Goal: Browse casually

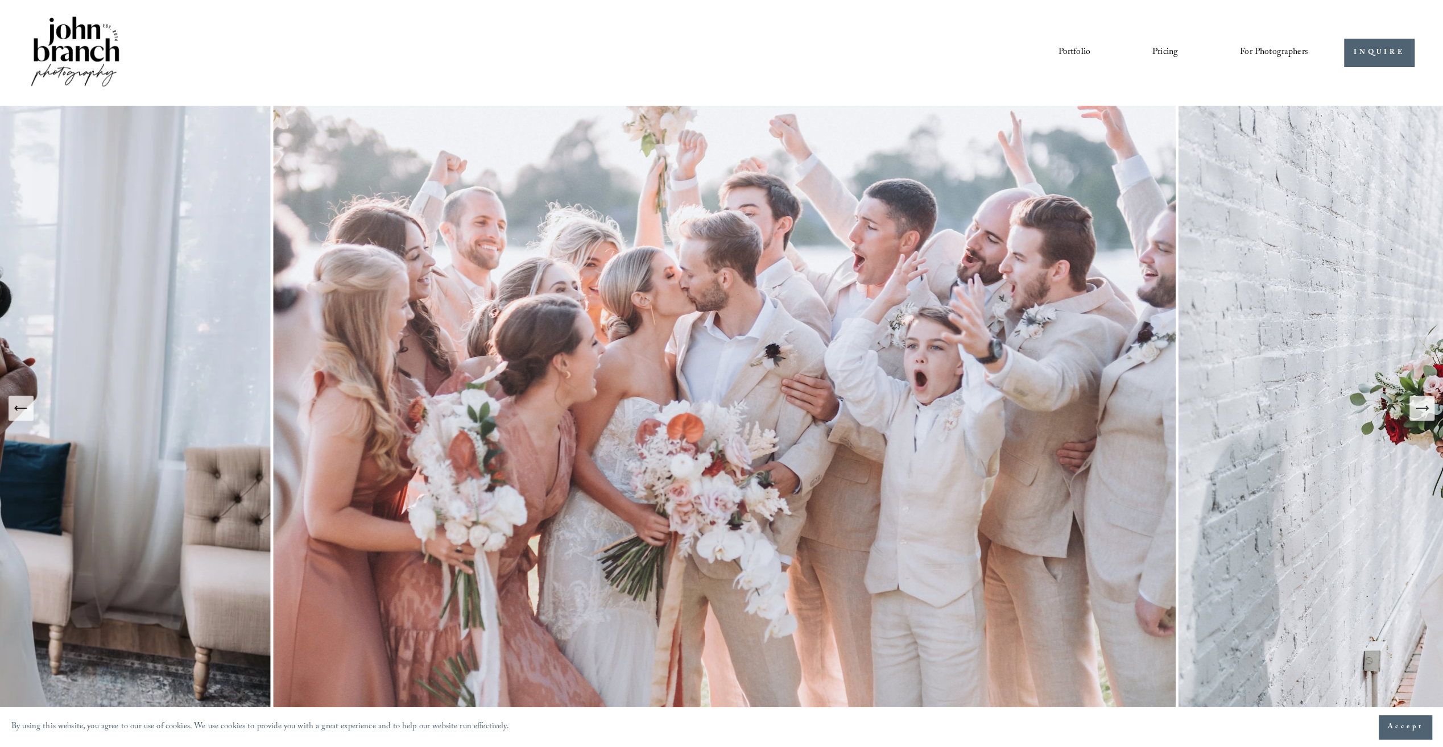
click at [1418, 413] on icon "Next Slide" at bounding box center [1422, 408] width 16 height 16
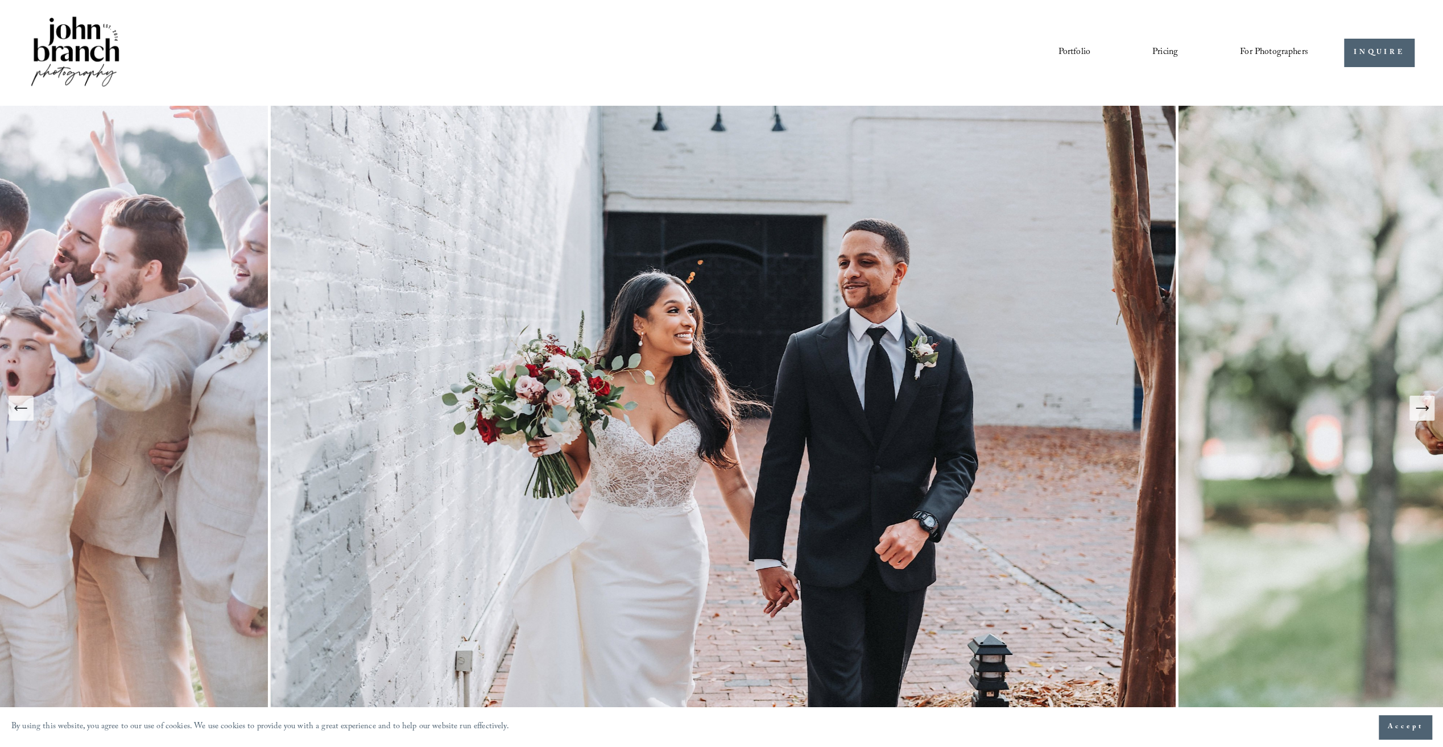
click at [1416, 413] on icon "Next Slide" at bounding box center [1422, 408] width 16 height 16
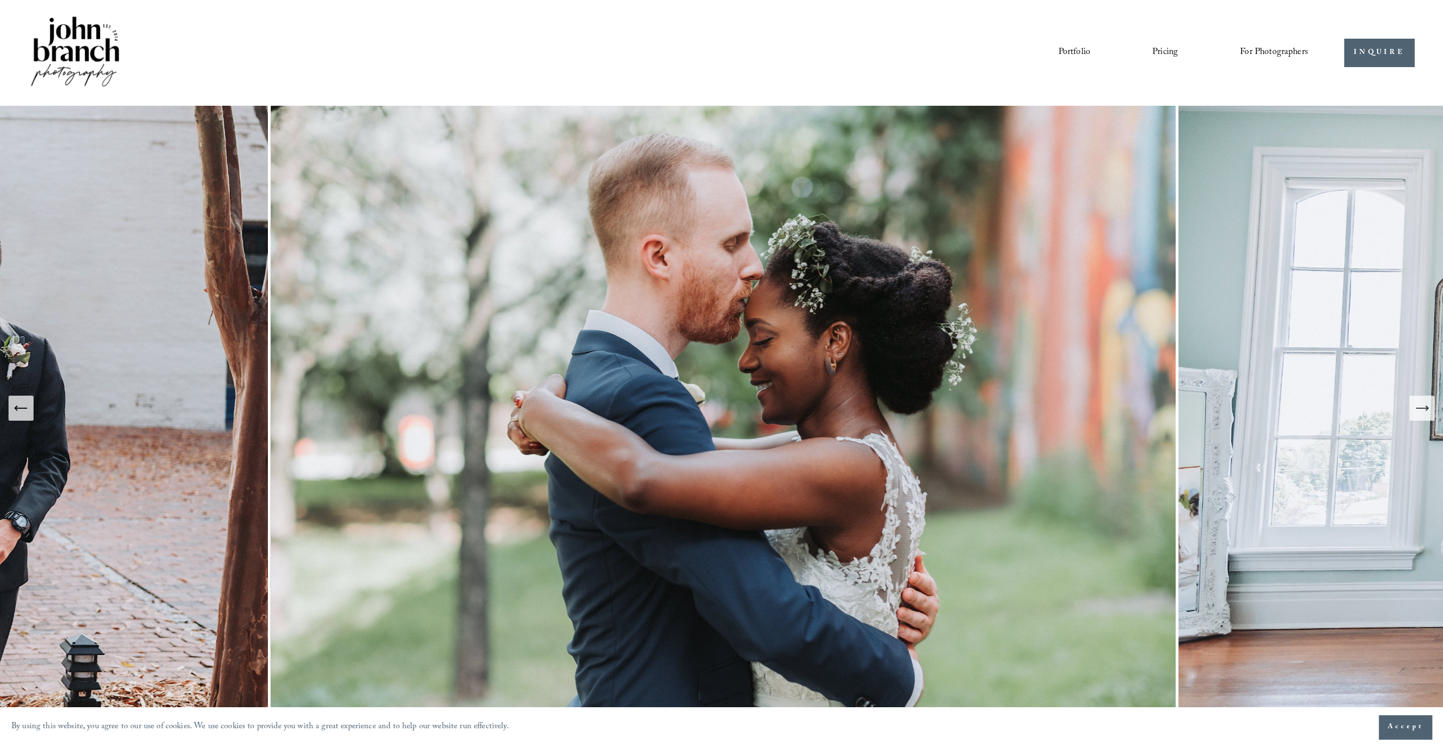
click at [1416, 413] on icon "Next Slide" at bounding box center [1422, 408] width 16 height 16
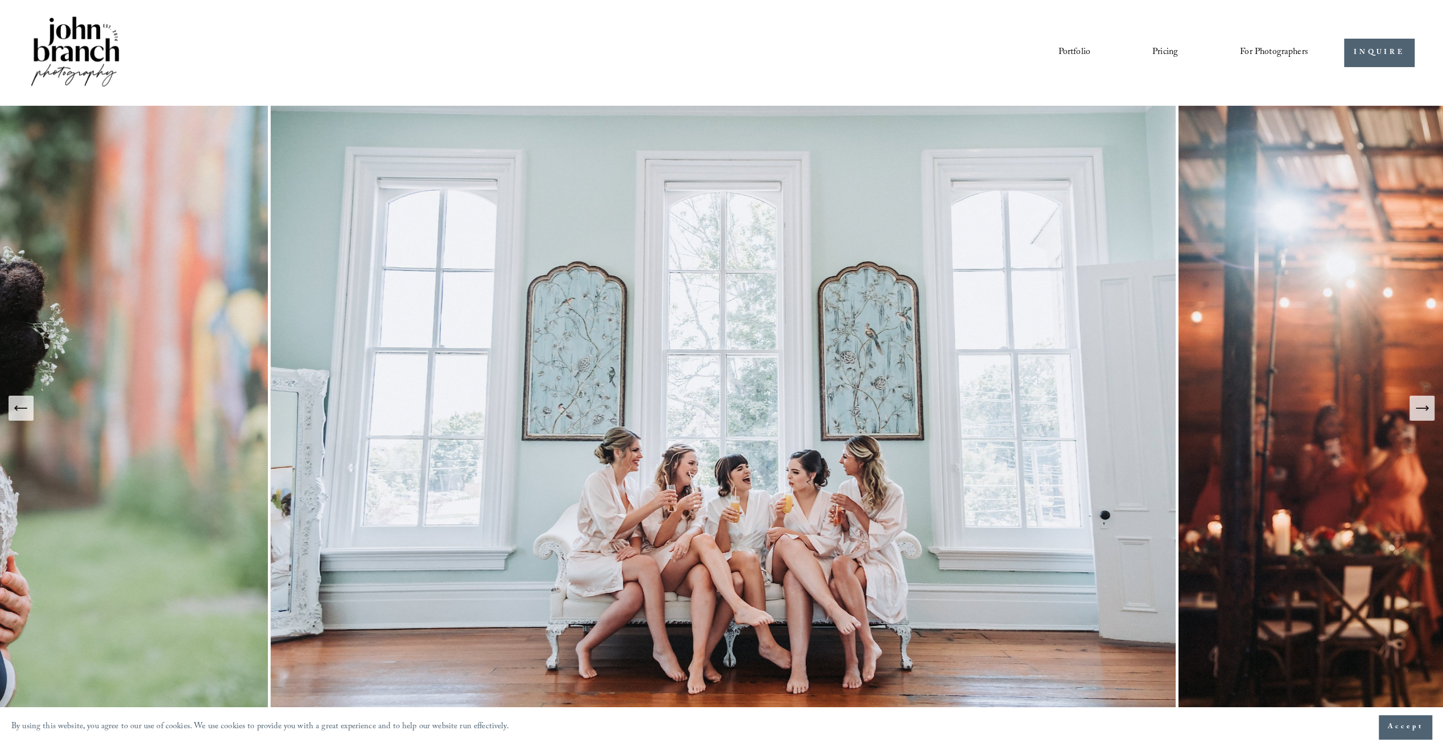
click at [1416, 413] on icon "Next Slide" at bounding box center [1422, 408] width 16 height 16
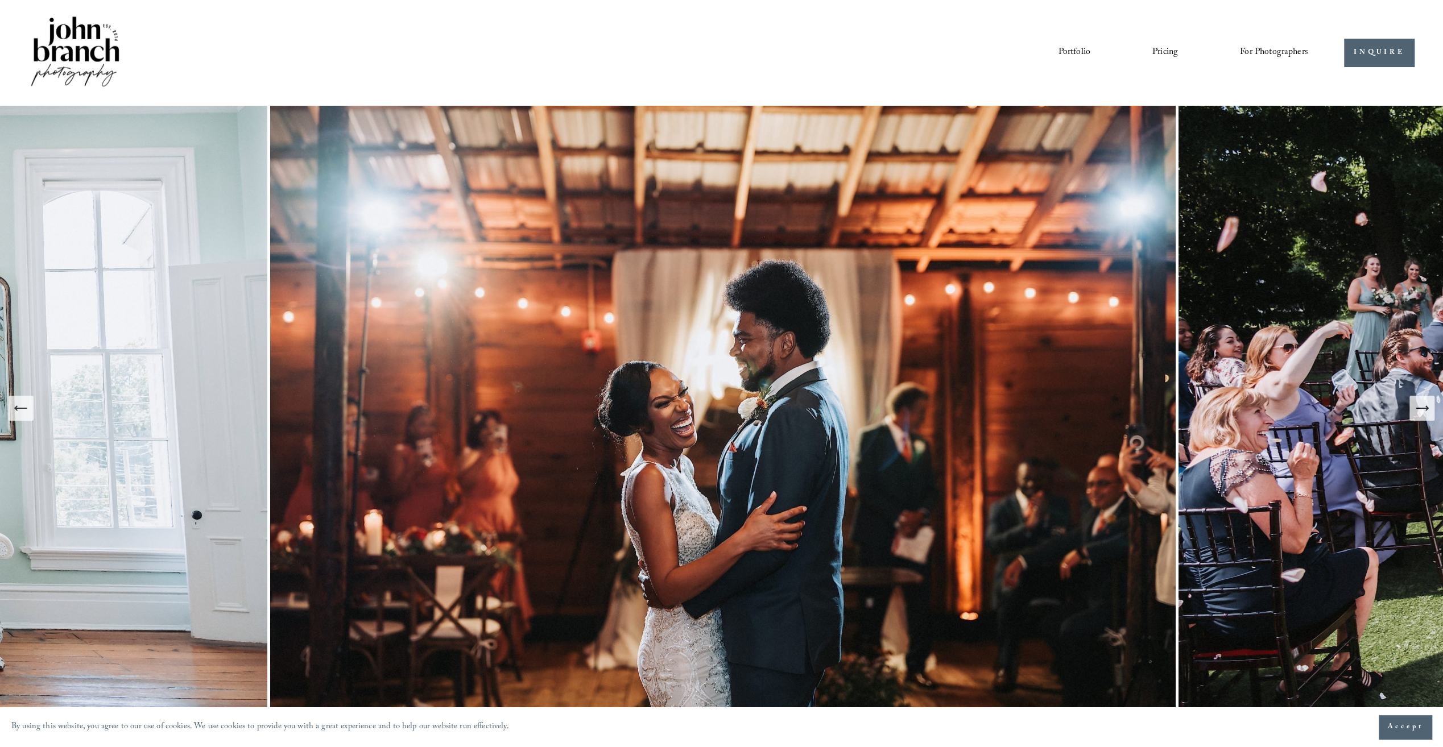
click at [1416, 413] on icon "Next Slide" at bounding box center [1422, 408] width 16 height 16
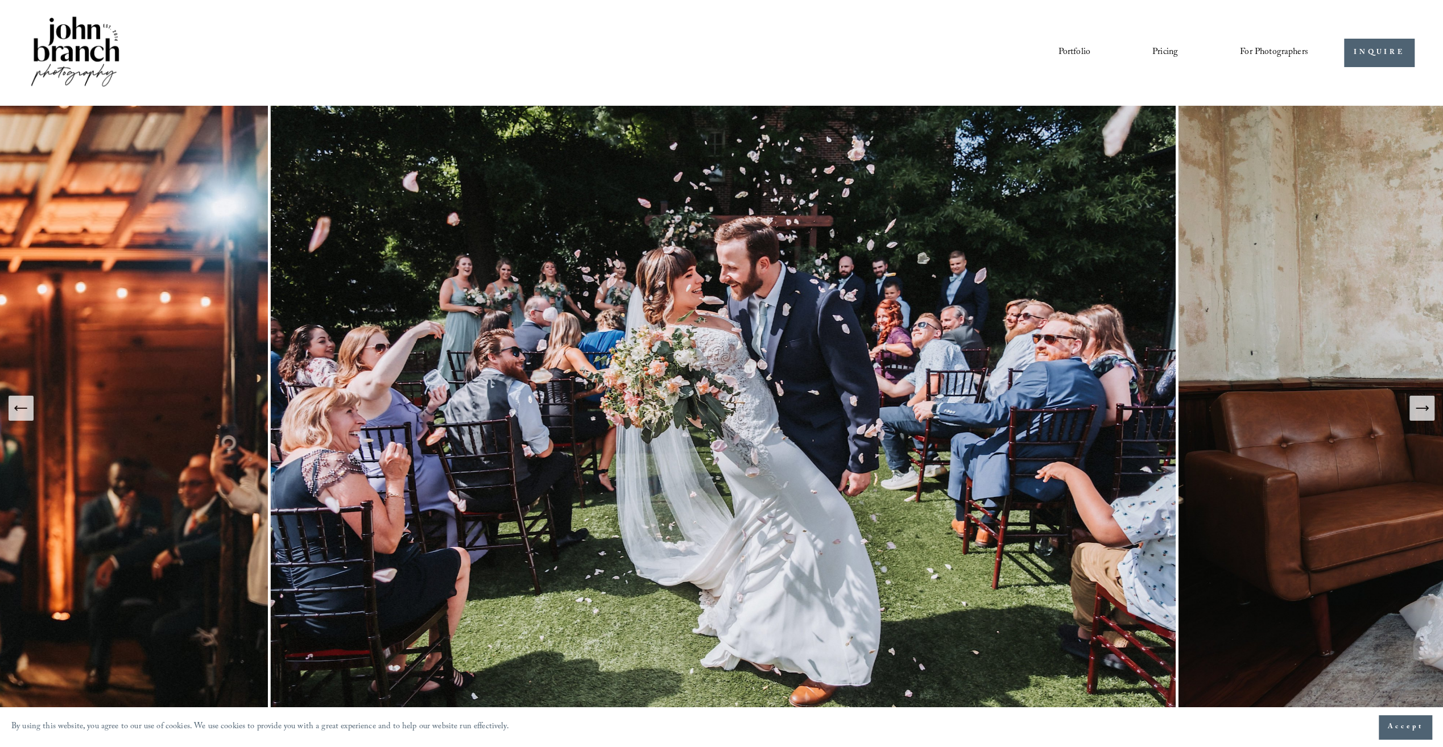
click at [1416, 413] on icon "Next Slide" at bounding box center [1422, 408] width 16 height 16
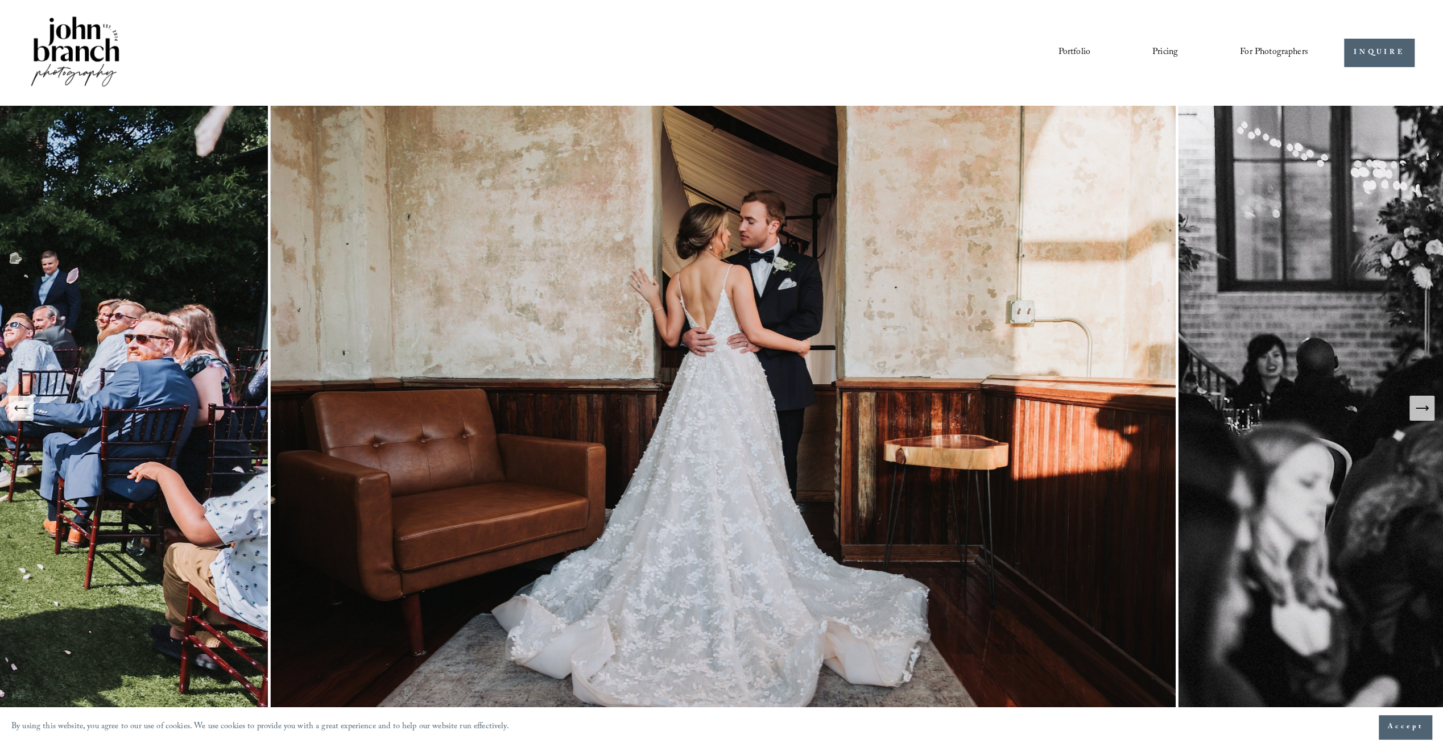
click at [1416, 413] on icon "Next Slide" at bounding box center [1422, 408] width 16 height 16
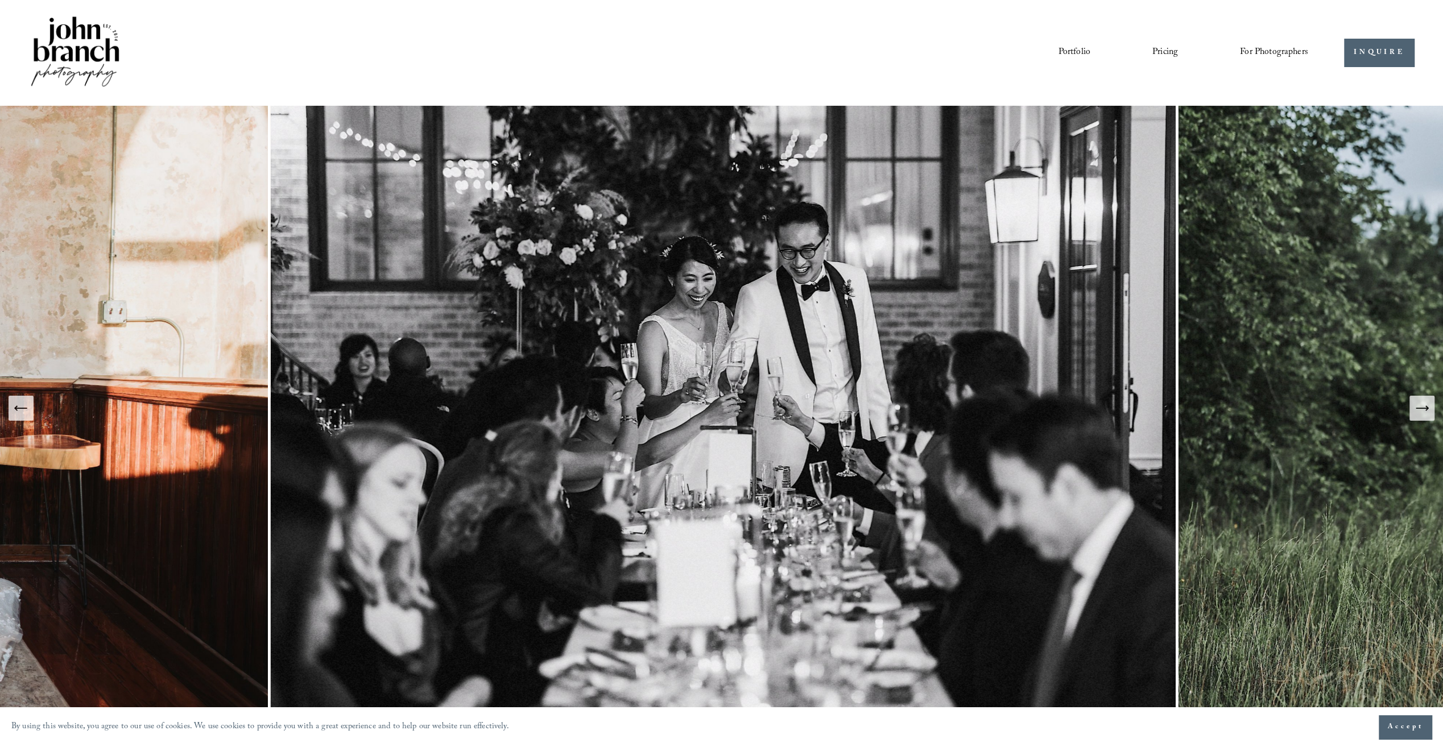
click at [1411, 410] on button "Next Slide" at bounding box center [1421, 408] width 25 height 25
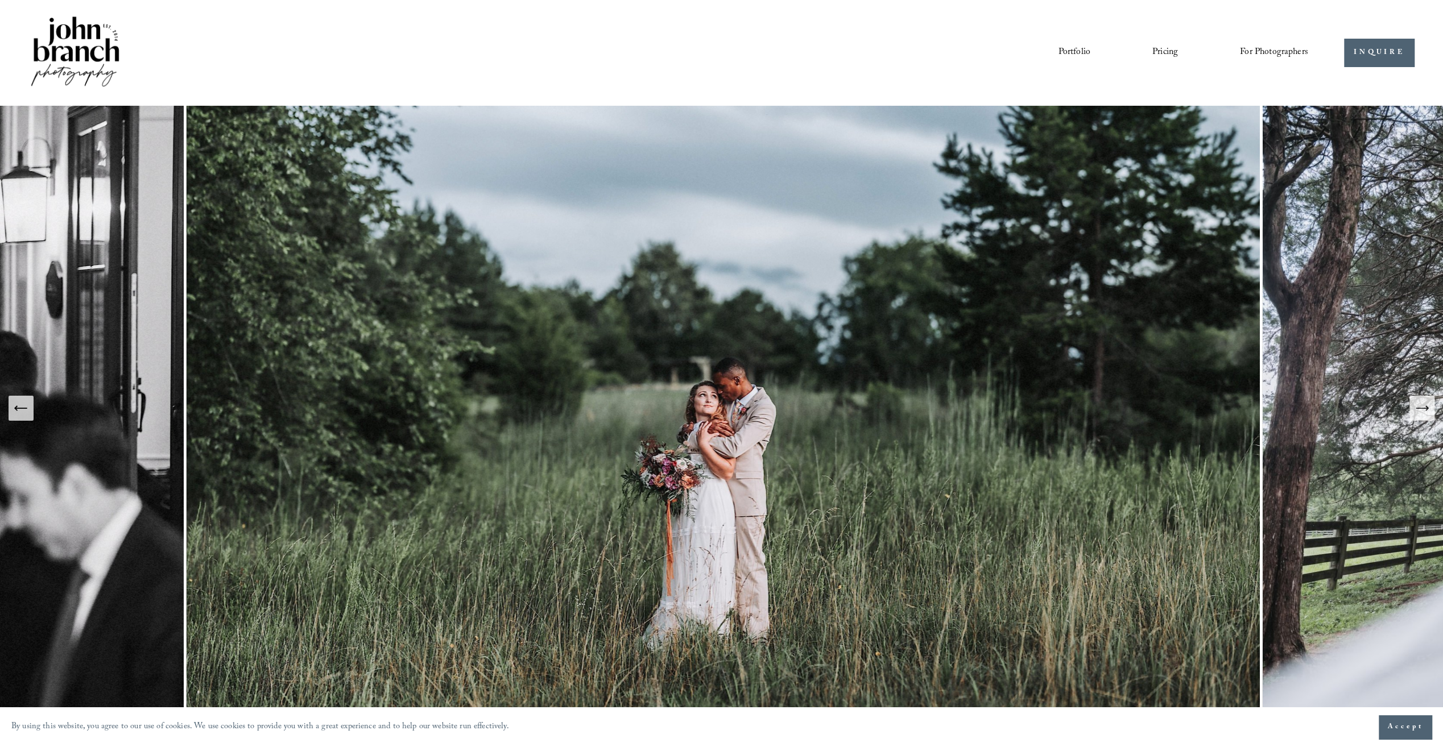
click at [1411, 410] on button "Next Slide" at bounding box center [1421, 408] width 25 height 25
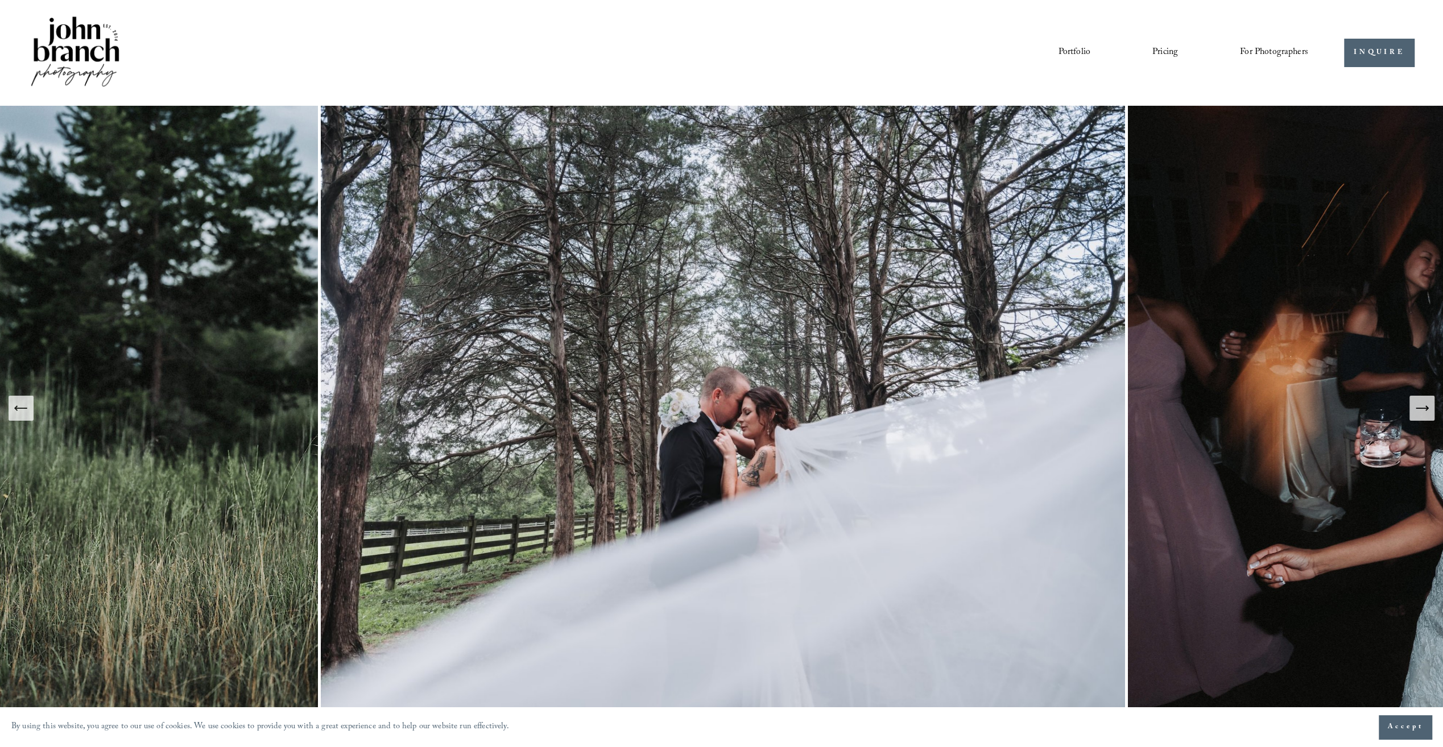
click at [1428, 408] on icon "Next Slide" at bounding box center [1422, 408] width 16 height 16
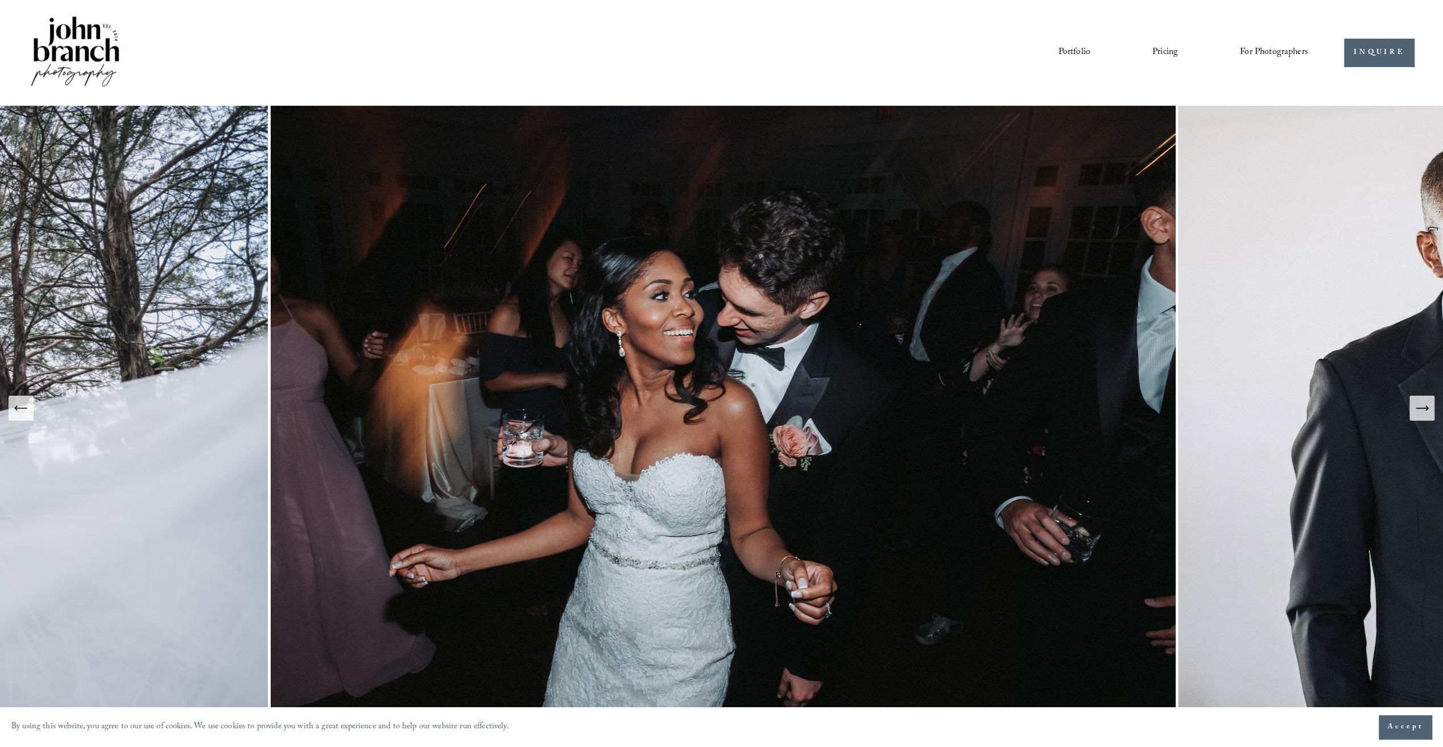
click at [1424, 414] on icon "Next Slide" at bounding box center [1422, 408] width 16 height 16
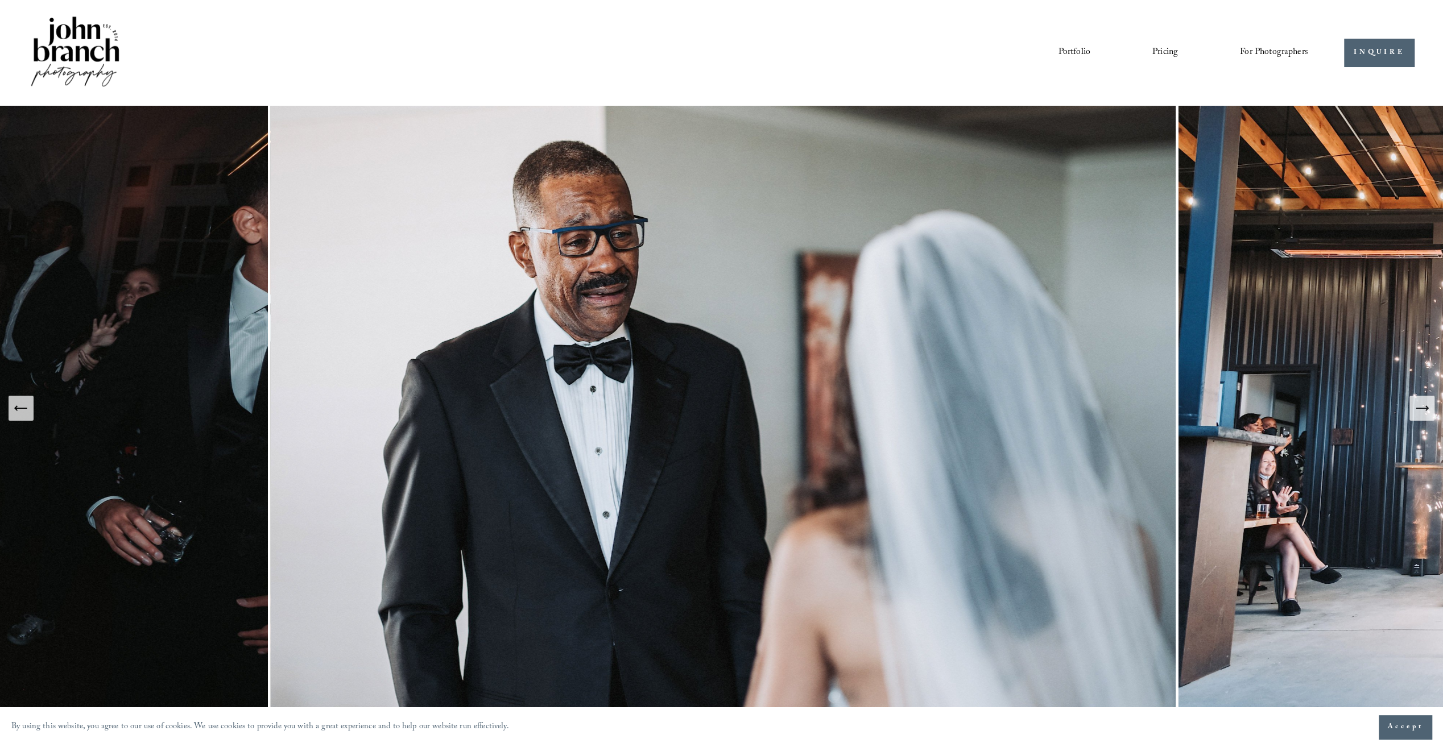
click at [1418, 415] on icon "Next Slide" at bounding box center [1422, 408] width 16 height 16
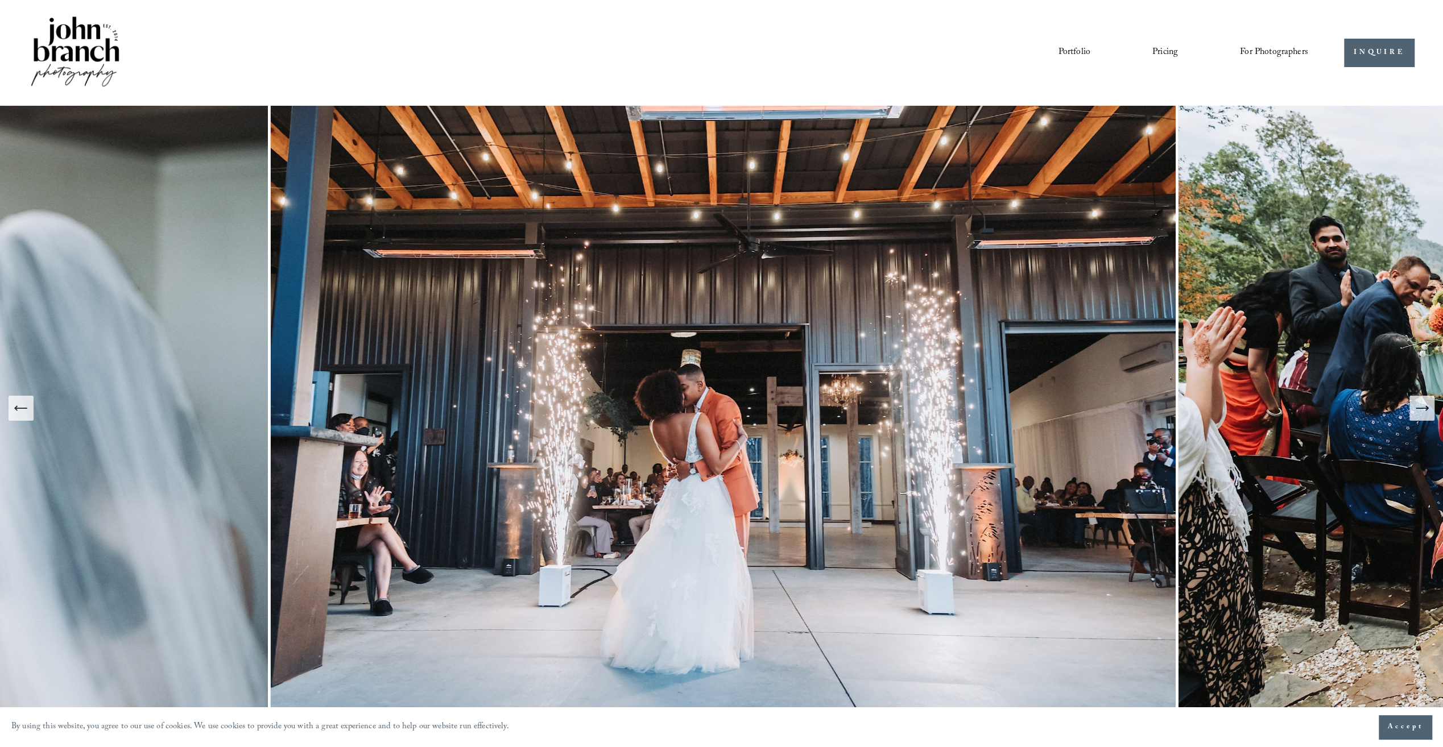
click at [1417, 415] on icon "Next Slide" at bounding box center [1422, 408] width 16 height 16
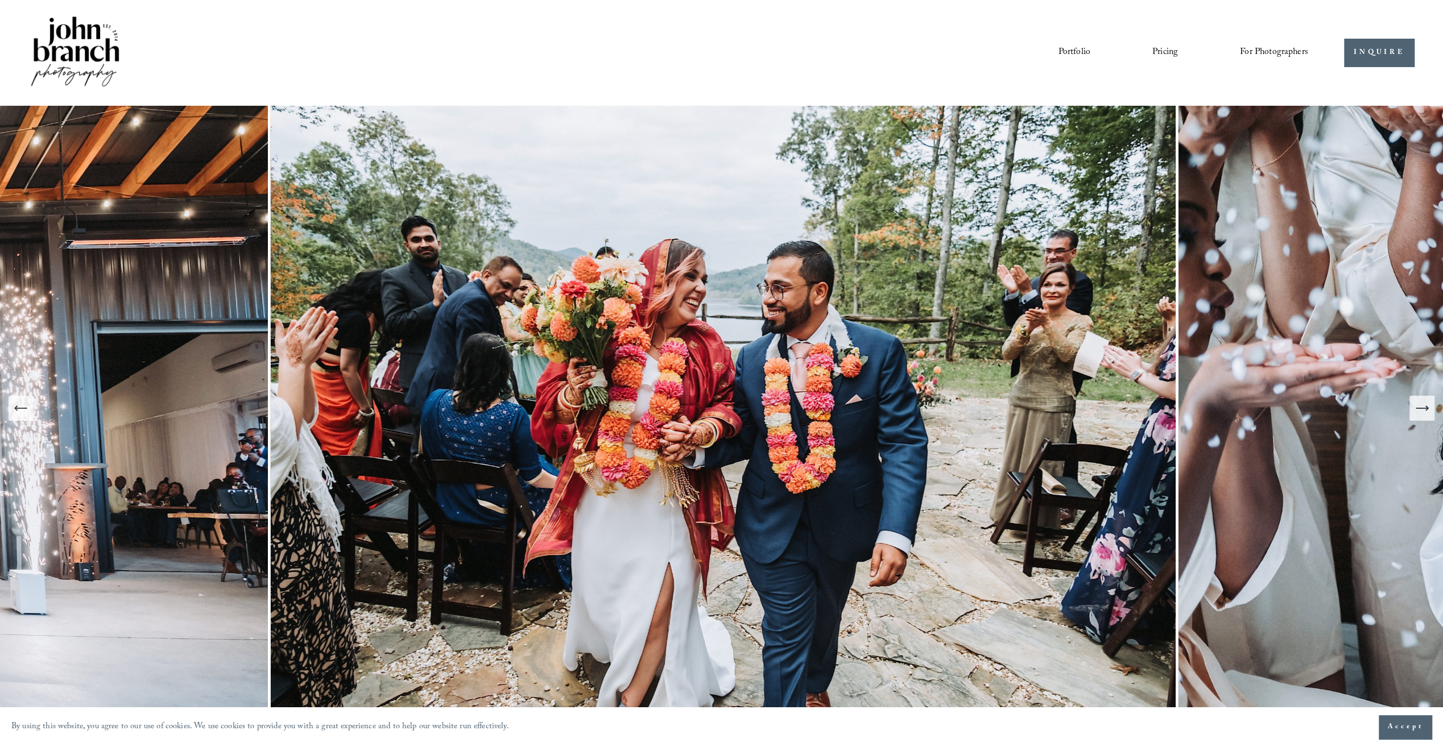
click at [1417, 415] on icon "Next Slide" at bounding box center [1422, 408] width 16 height 16
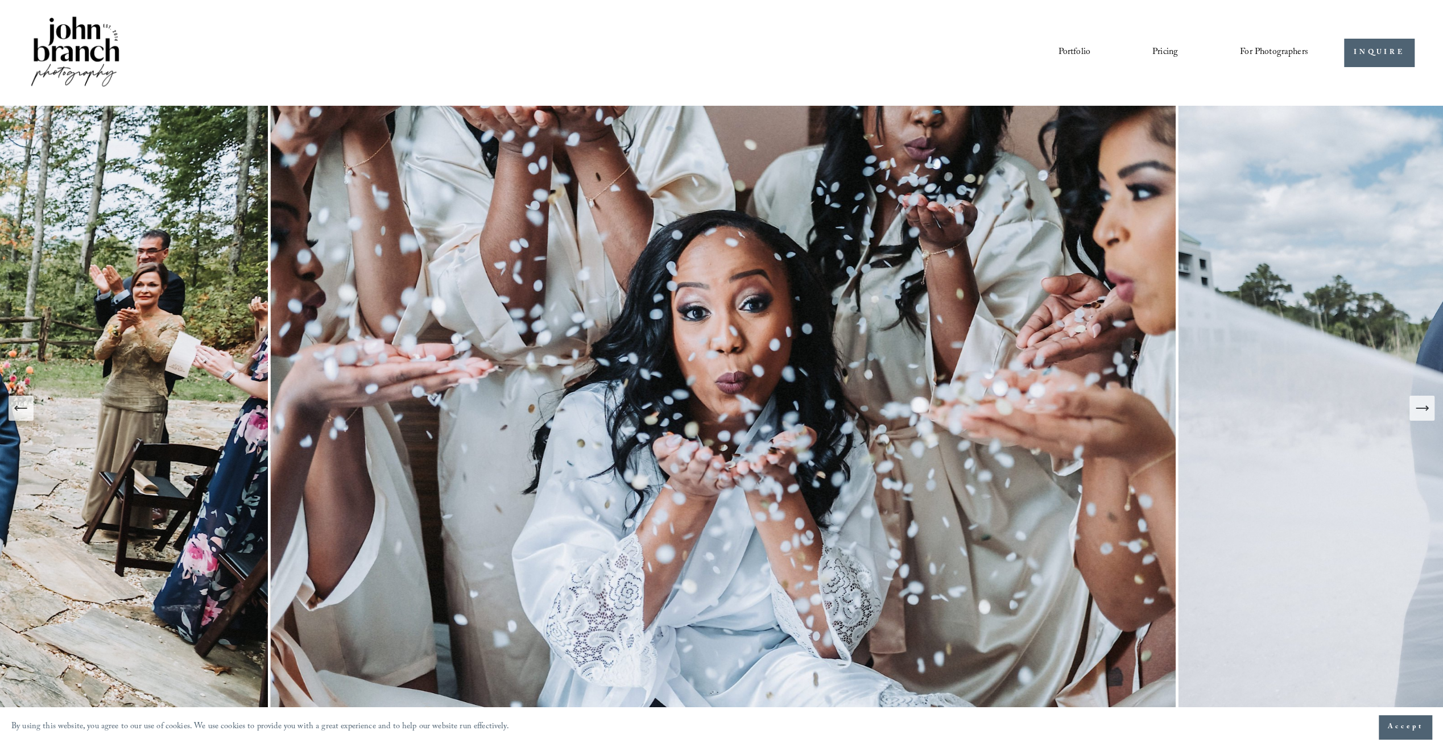
click at [1419, 409] on icon "Next Slide" at bounding box center [1422, 408] width 16 height 16
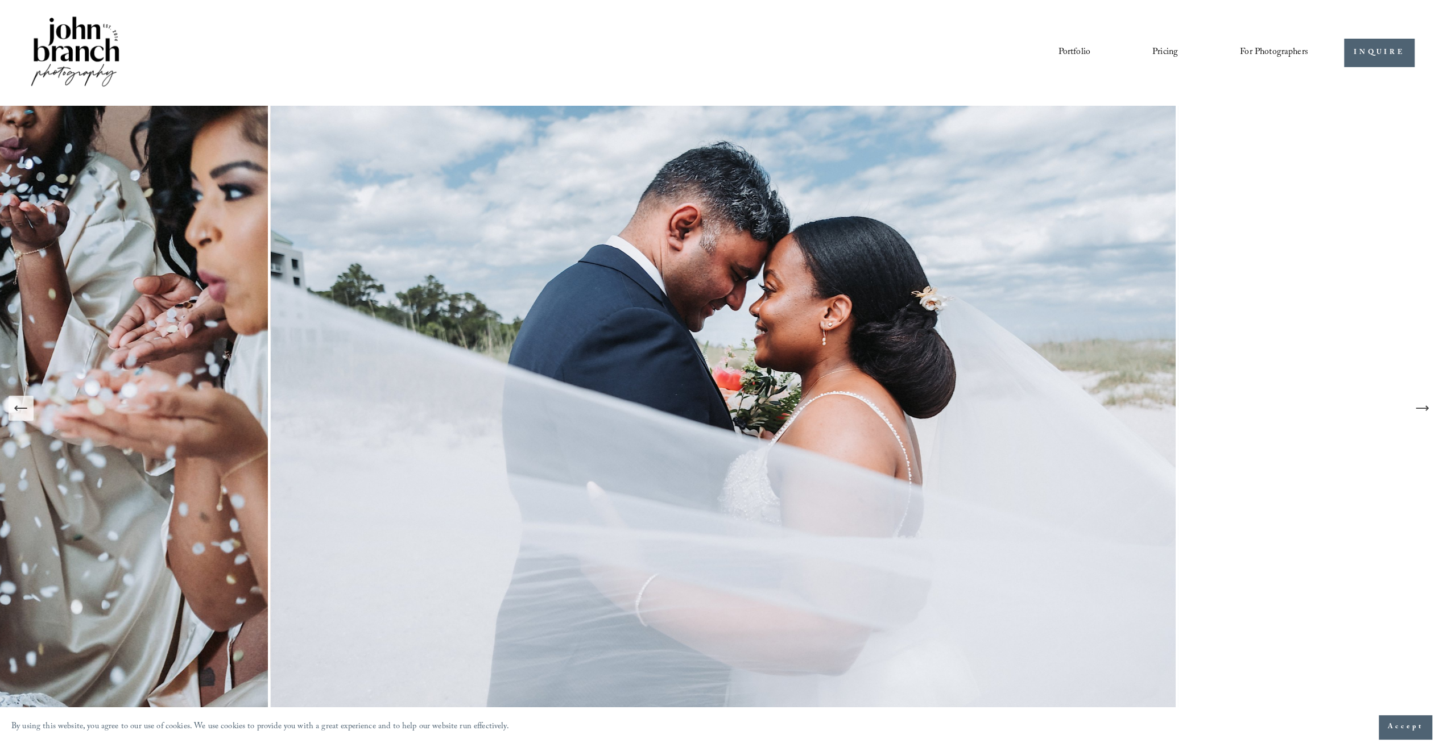
click at [1419, 409] on icon "Next Slide" at bounding box center [1422, 408] width 16 height 16
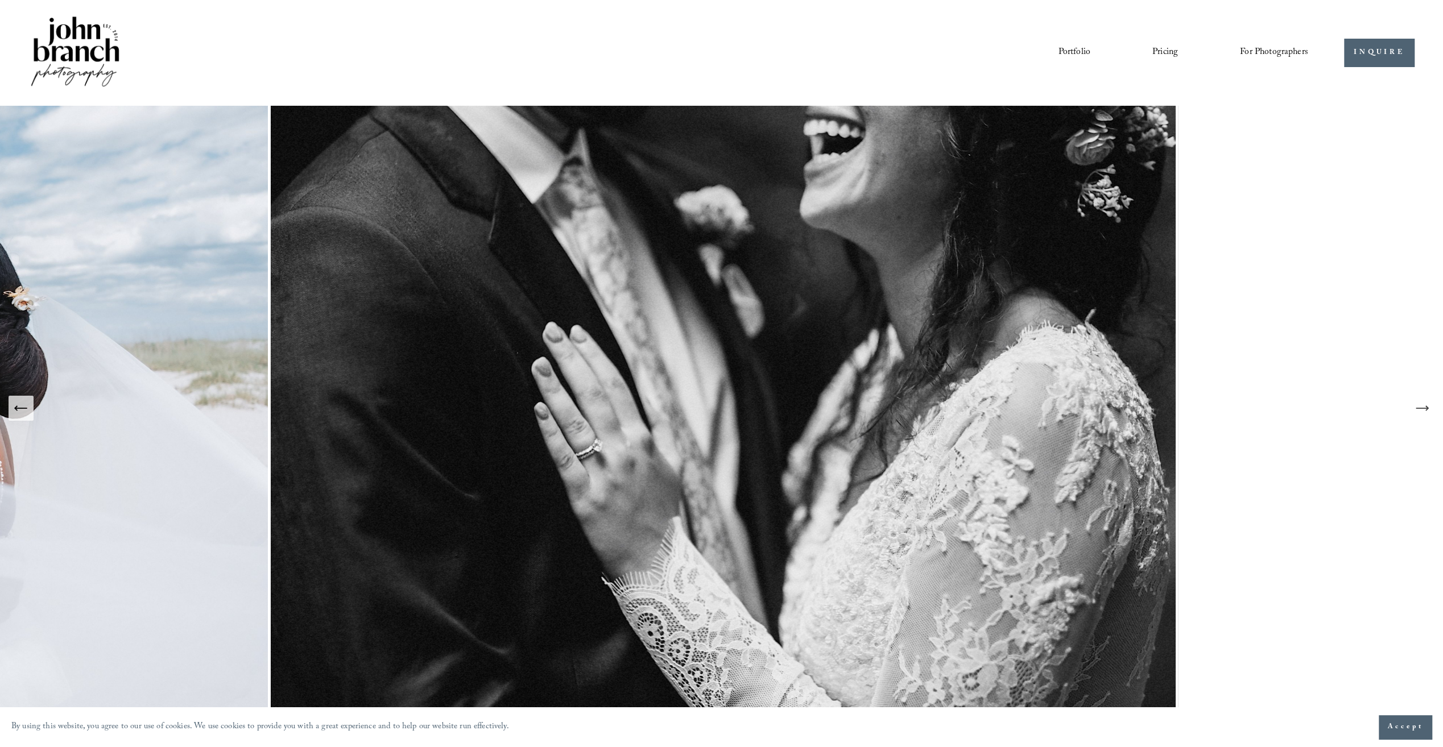
click at [1419, 409] on icon "Next Slide" at bounding box center [1422, 408] width 16 height 16
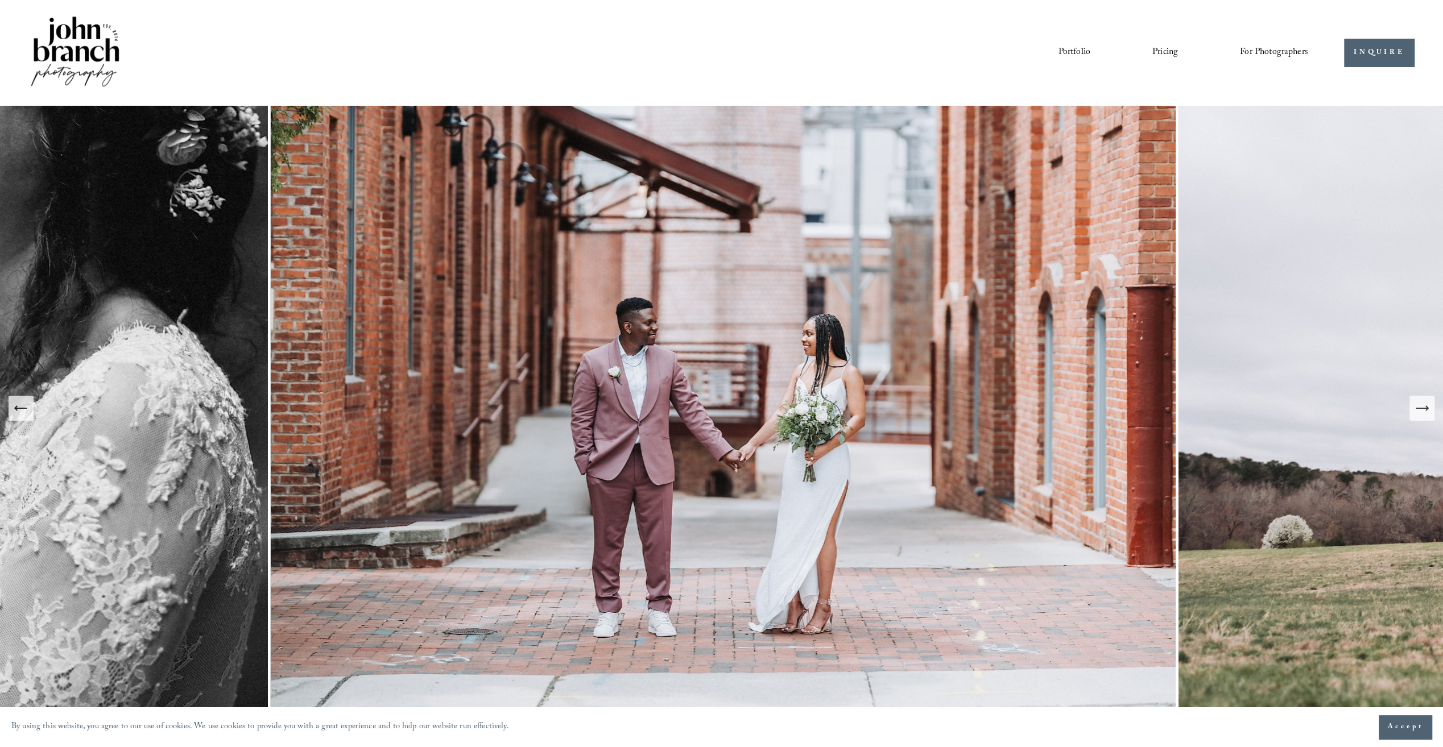
click at [25, 416] on icon "Previous Slide" at bounding box center [21, 408] width 16 height 16
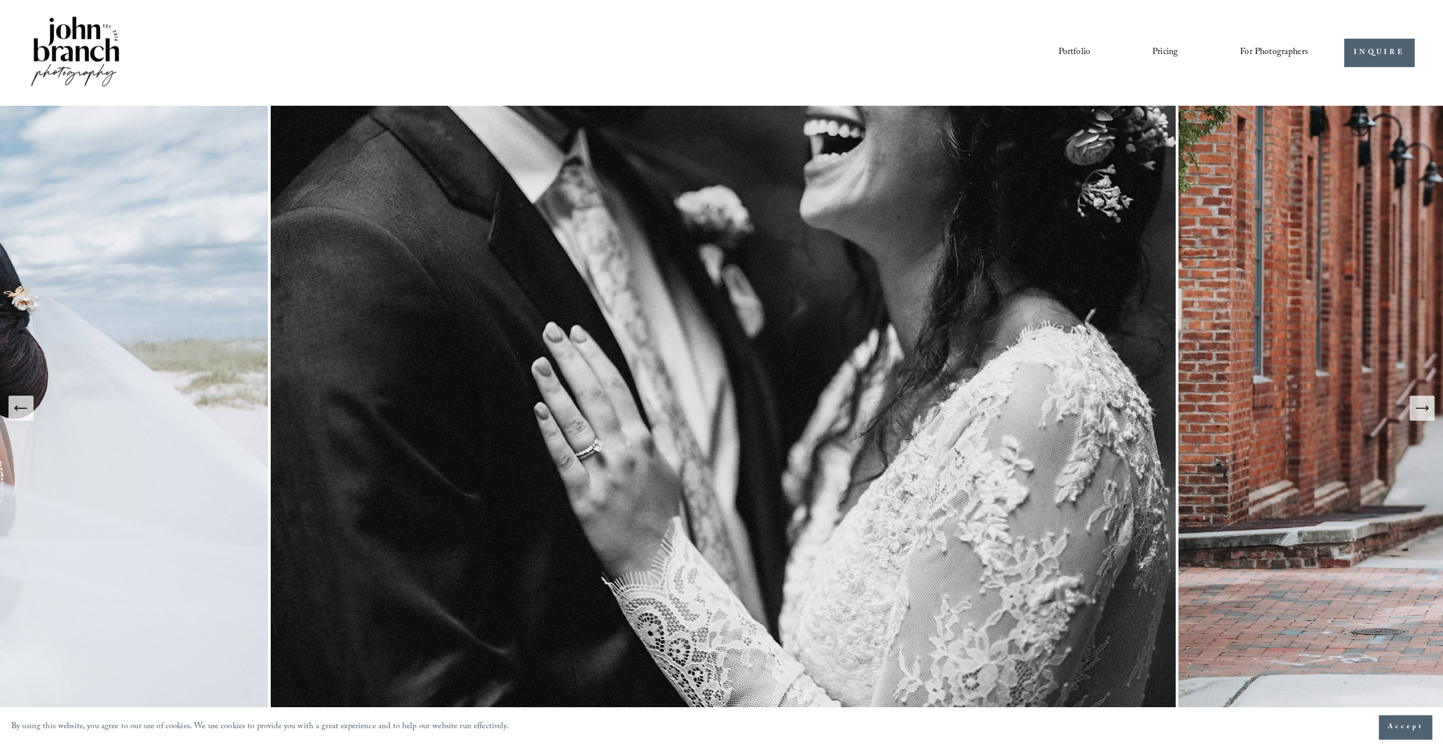
click at [1415, 406] on icon "Next Slide" at bounding box center [1422, 408] width 16 height 16
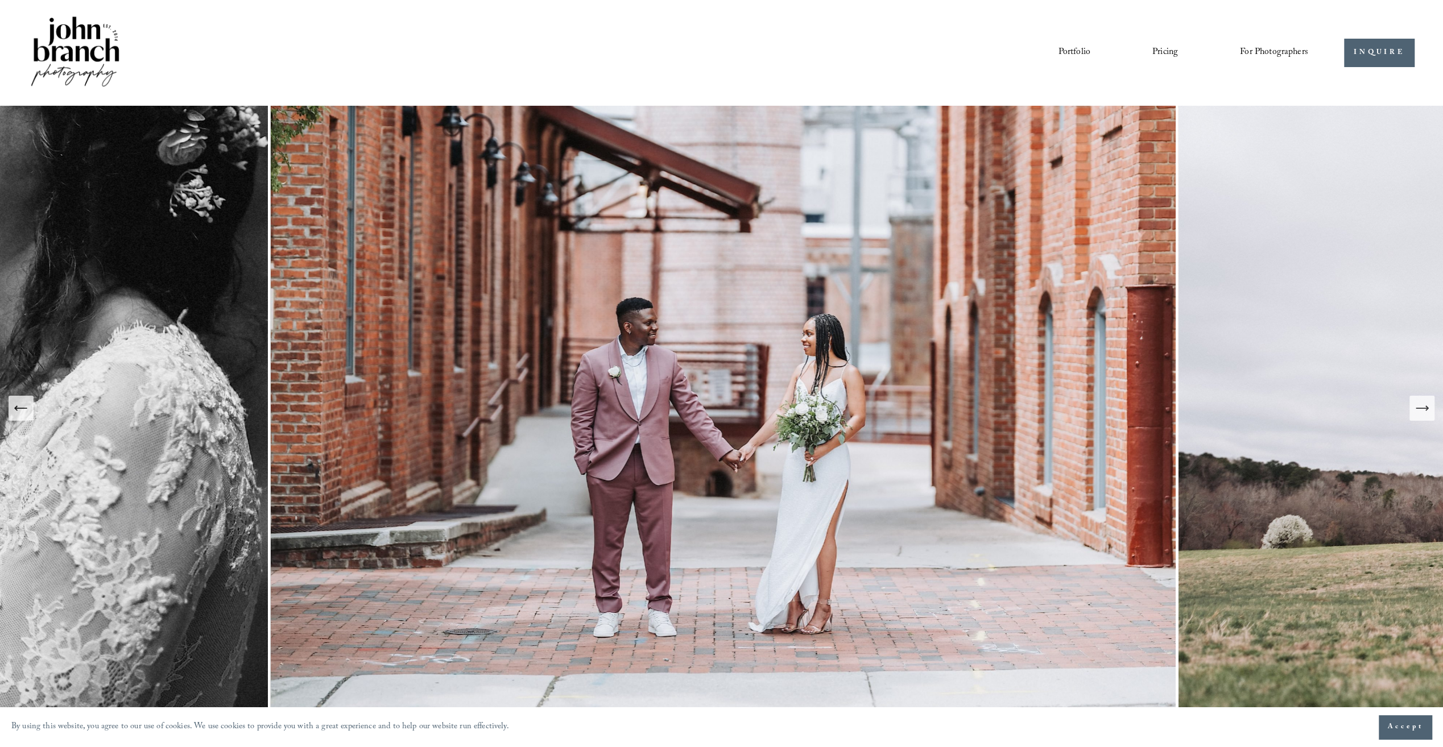
click at [1417, 408] on icon "Next Slide" at bounding box center [1421, 408] width 12 height 0
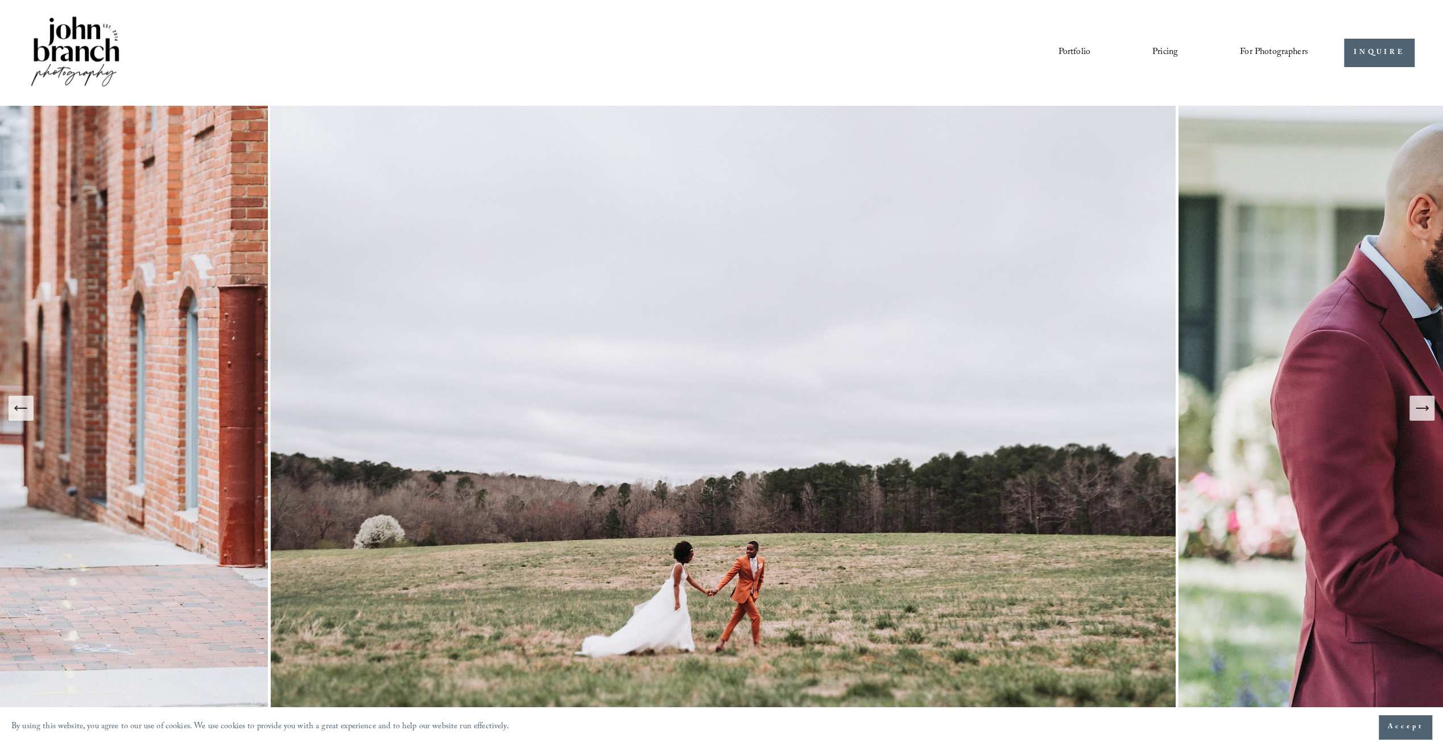
click at [1417, 408] on icon "Next Slide" at bounding box center [1421, 408] width 12 height 0
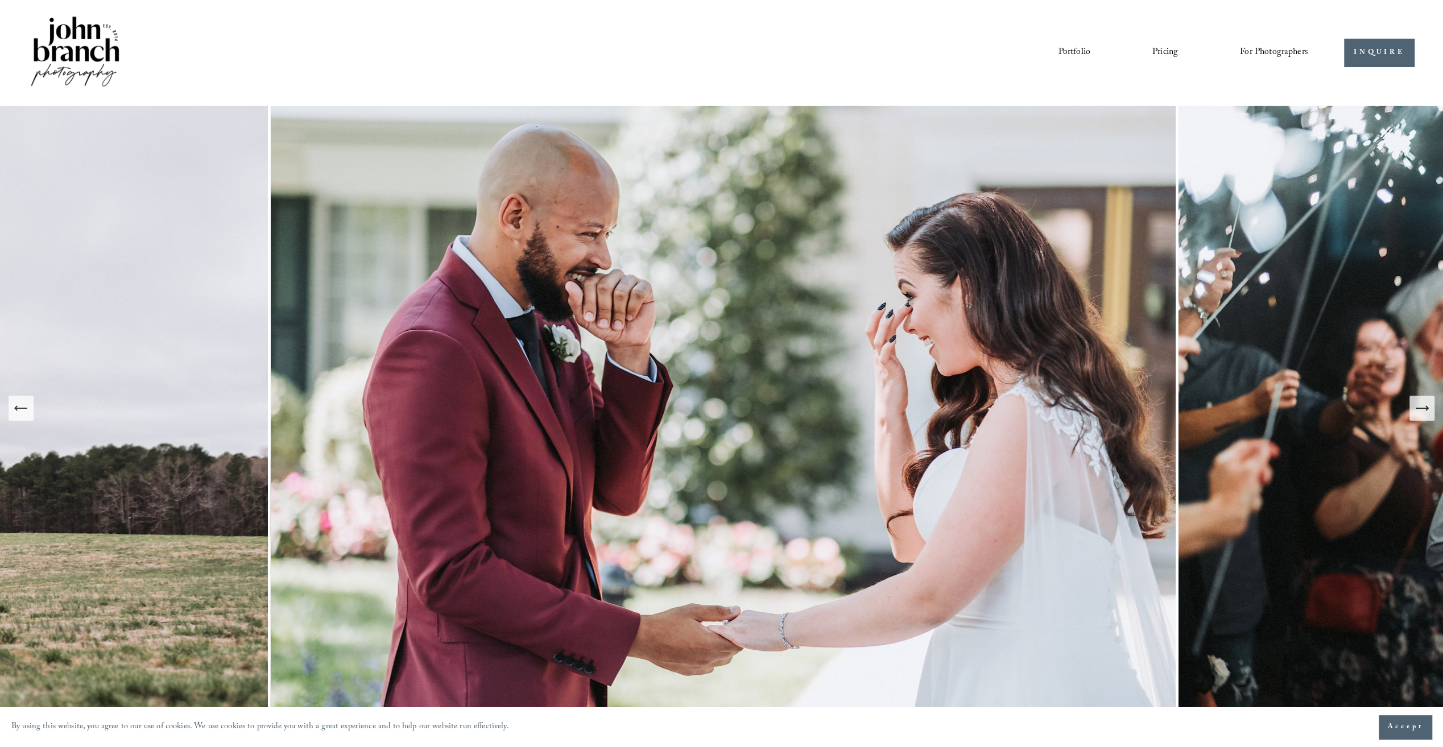
click at [1417, 408] on icon "Next Slide" at bounding box center [1421, 408] width 12 height 0
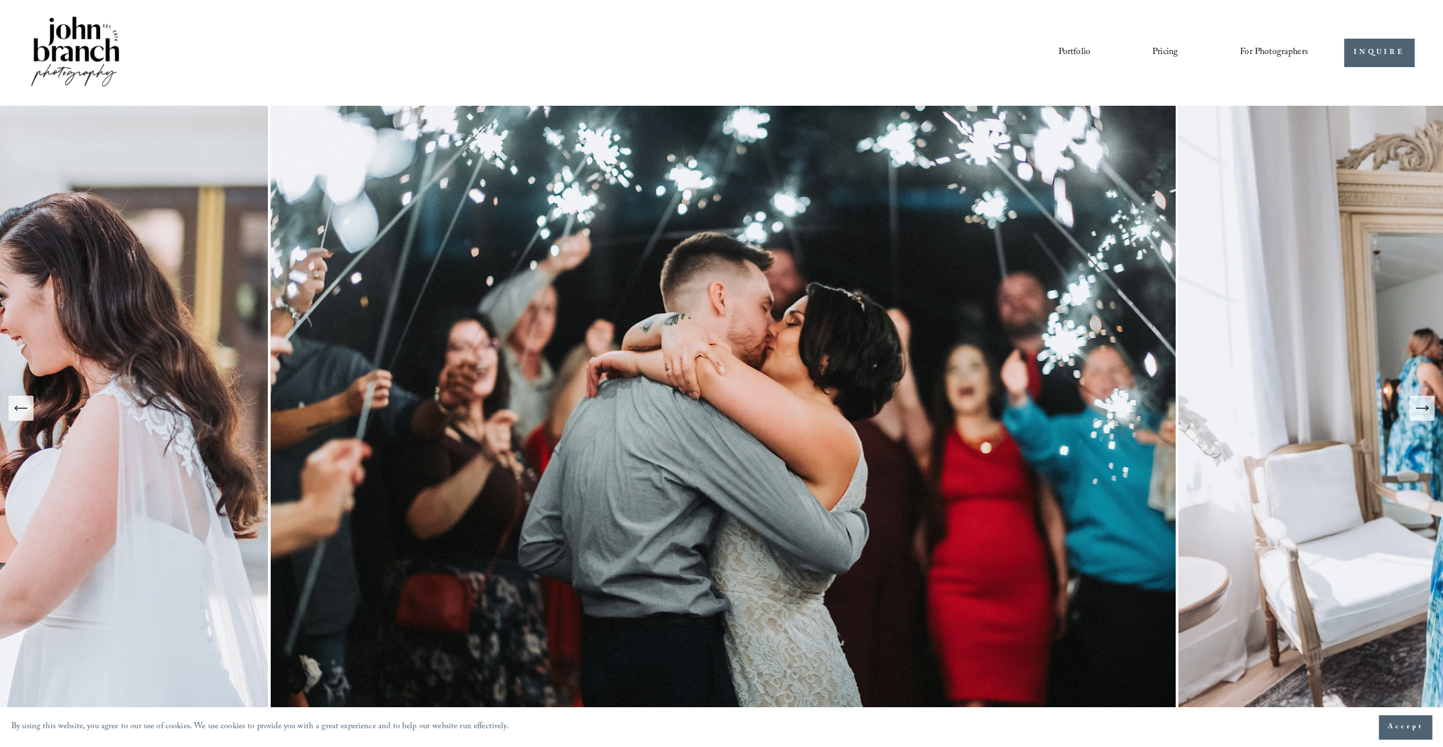
click at [1417, 408] on icon "Next Slide" at bounding box center [1421, 408] width 12 height 0
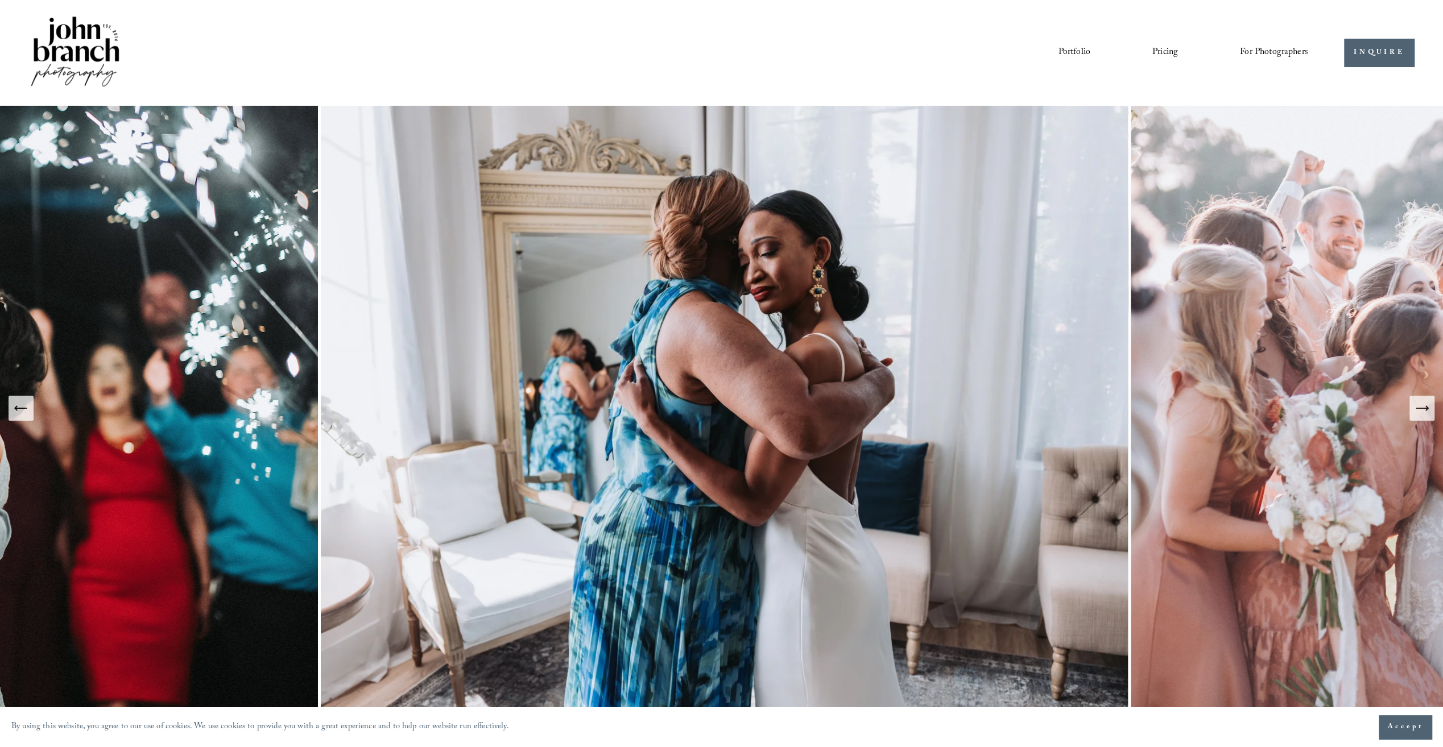
click at [1417, 408] on icon "Next Slide" at bounding box center [1421, 408] width 12 height 0
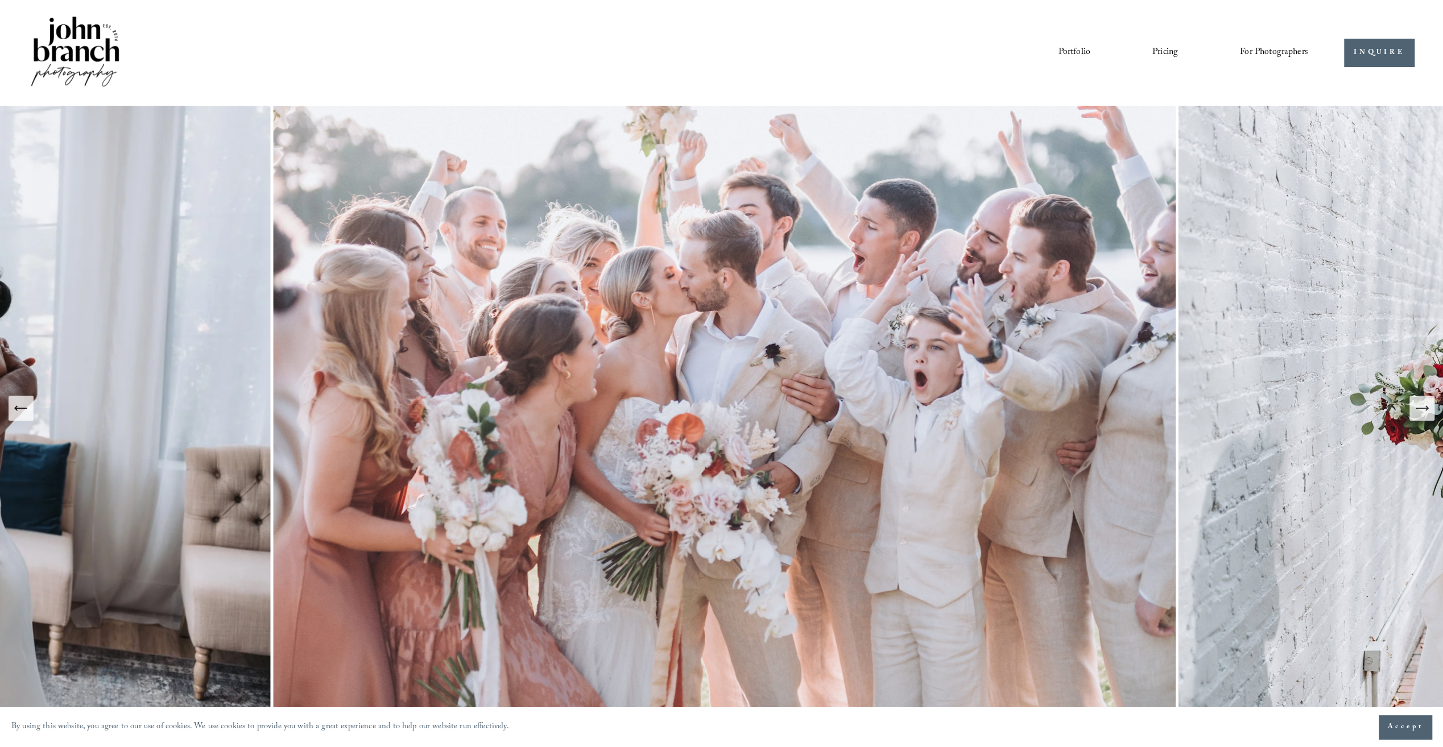
click at [1424, 407] on icon "Next Slide" at bounding box center [1422, 408] width 16 height 16
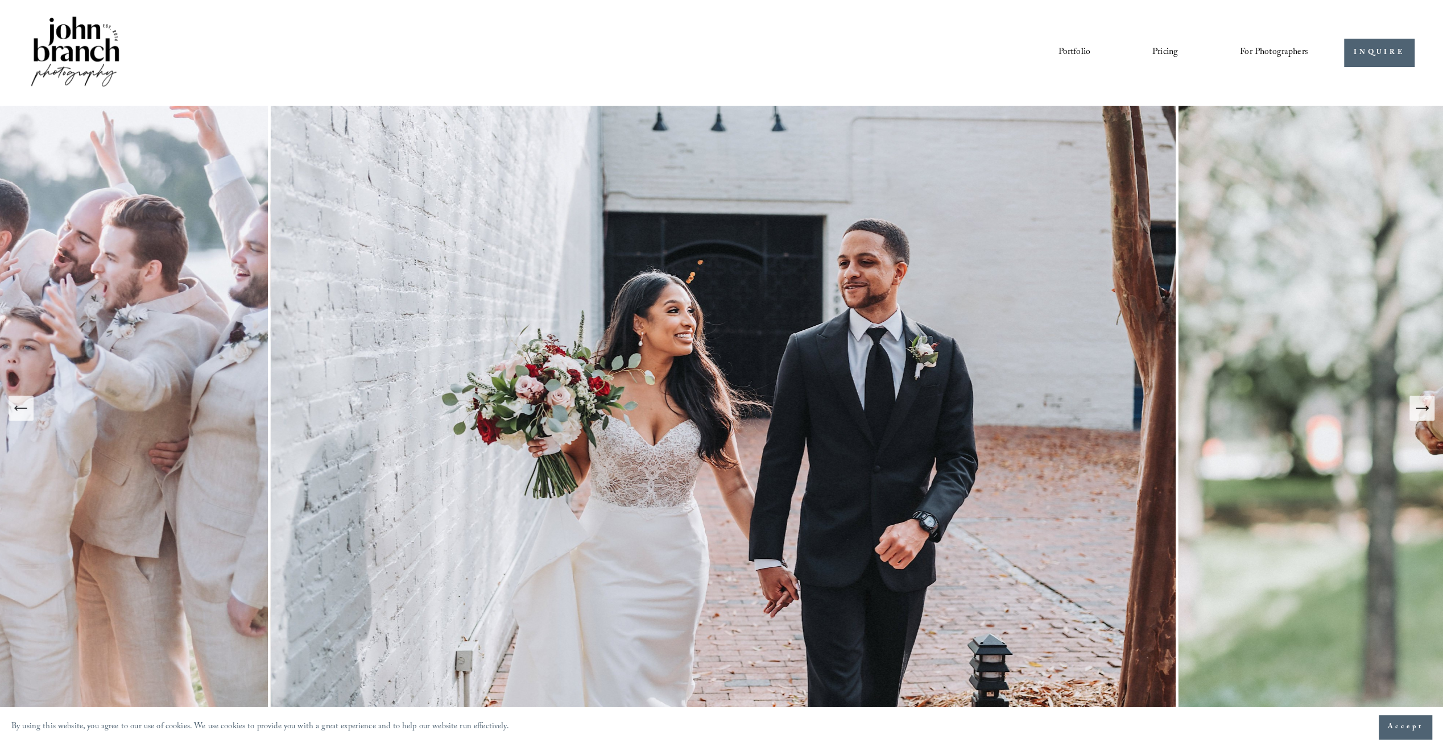
click at [1424, 407] on icon "Next Slide" at bounding box center [1422, 408] width 16 height 16
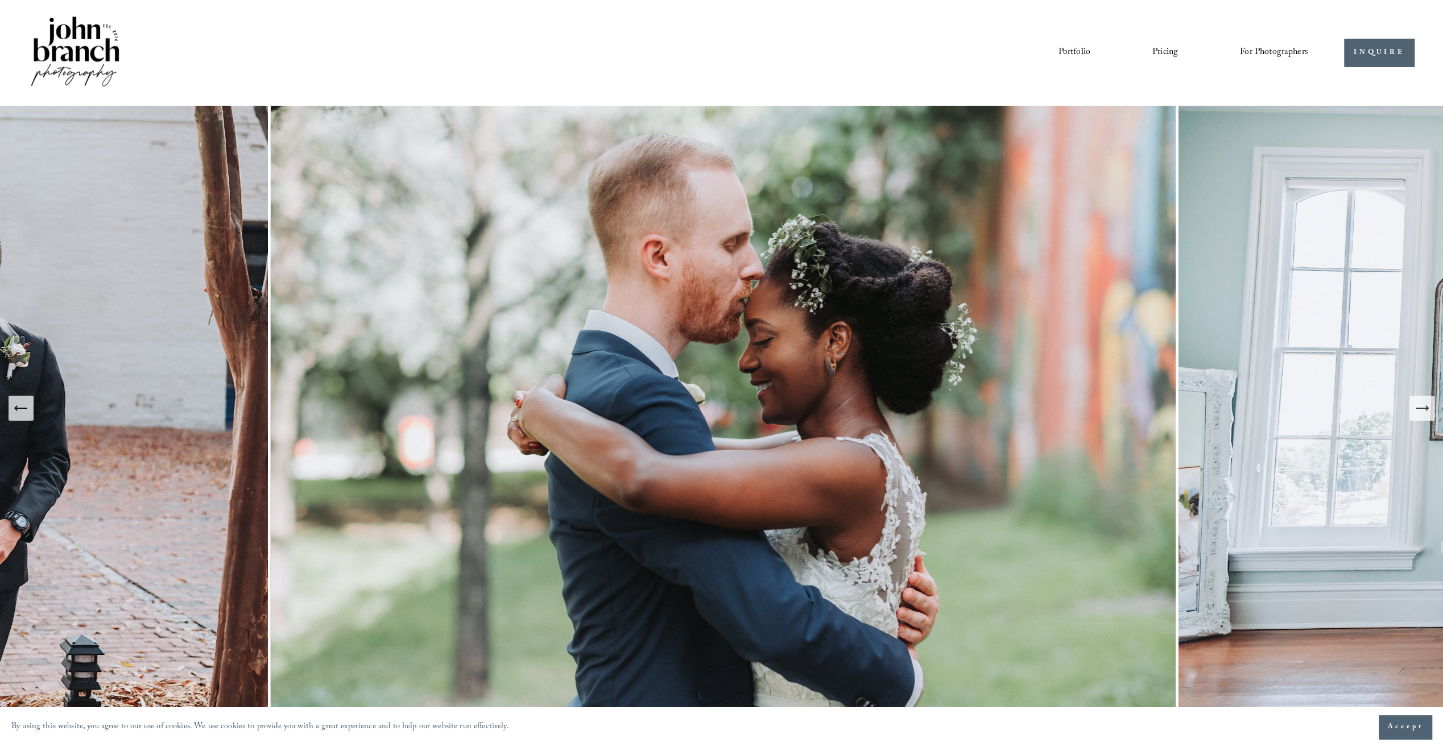
click at [1424, 407] on icon "Next Slide" at bounding box center [1422, 408] width 16 height 16
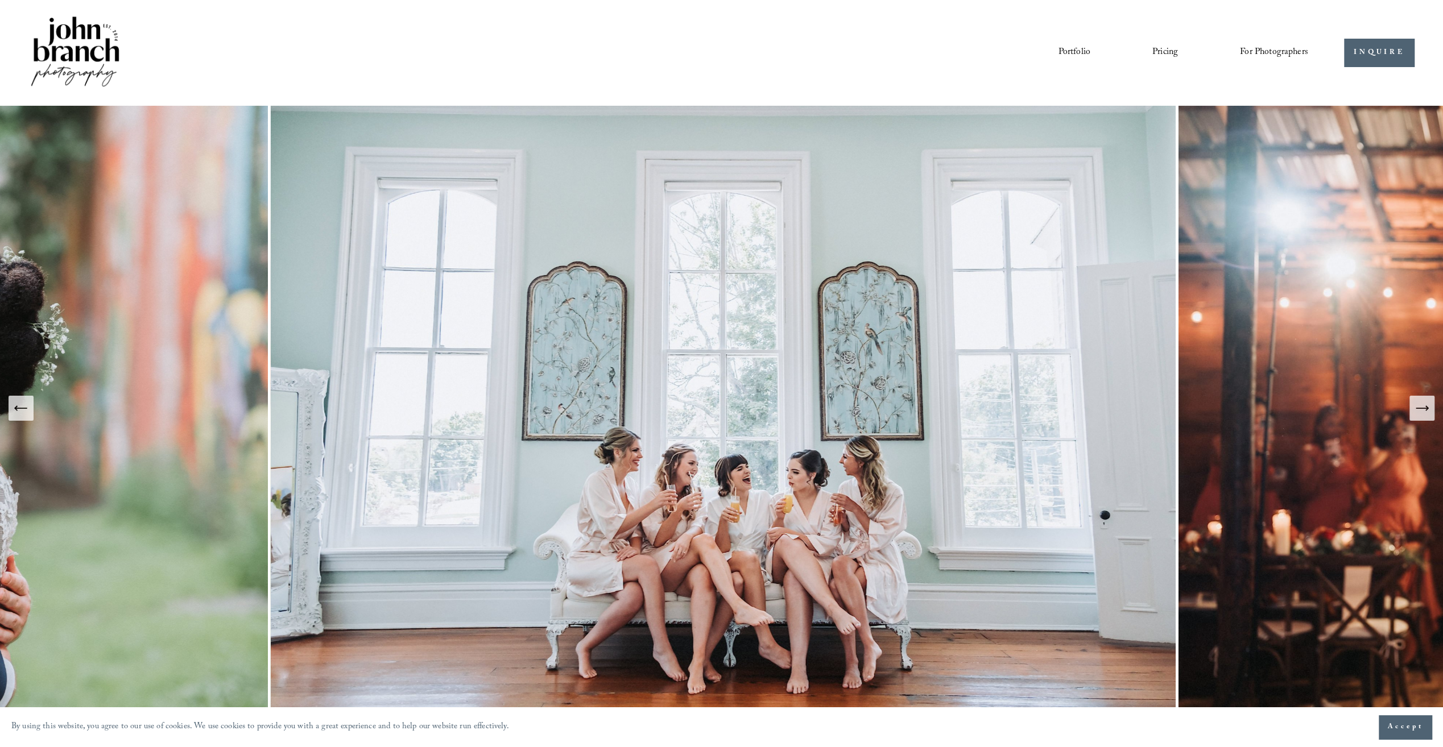
click at [1071, 51] on link "Portfolio" at bounding box center [1074, 52] width 32 height 19
